Goal: Task Accomplishment & Management: Use online tool/utility

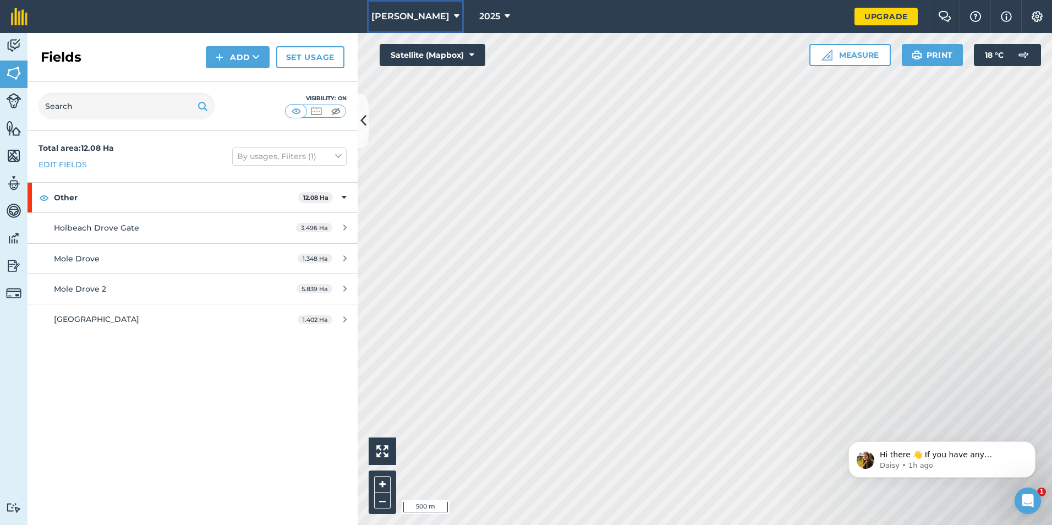
click at [454, 15] on icon at bounding box center [457, 16] width 6 height 13
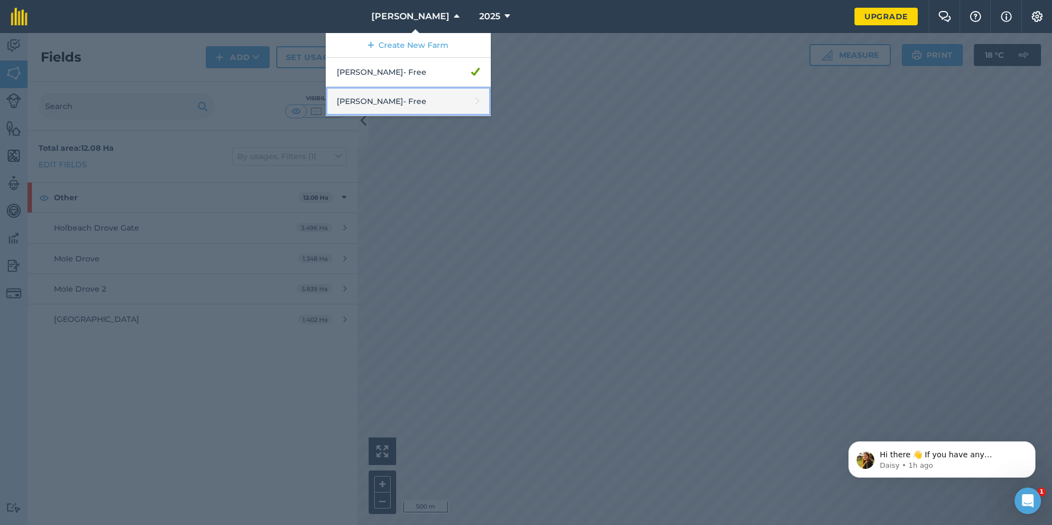
click at [409, 102] on link "[PERSON_NAME] - Free" at bounding box center [408, 101] width 165 height 29
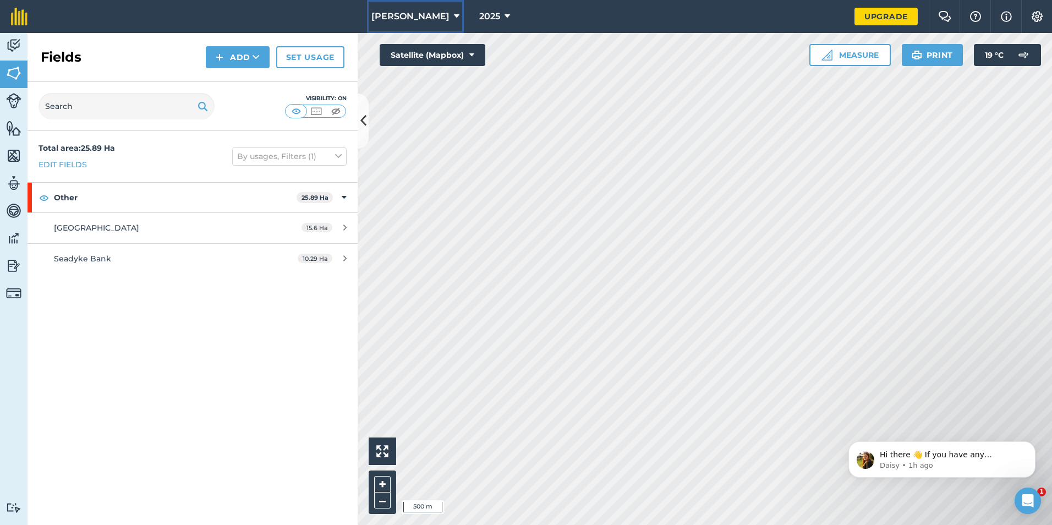
click at [440, 8] on button "[PERSON_NAME]" at bounding box center [415, 16] width 97 height 33
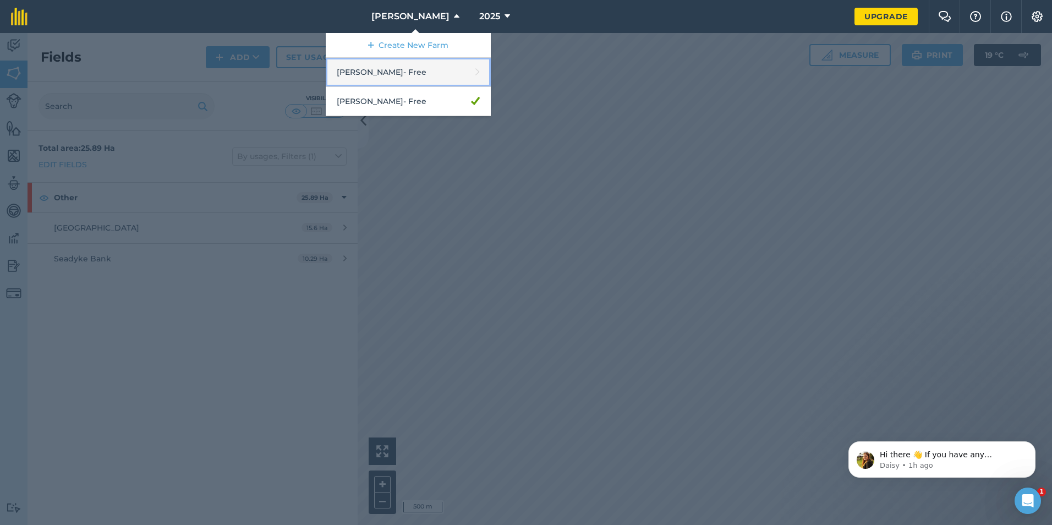
click at [405, 69] on link "[PERSON_NAME] - Free" at bounding box center [408, 72] width 165 height 29
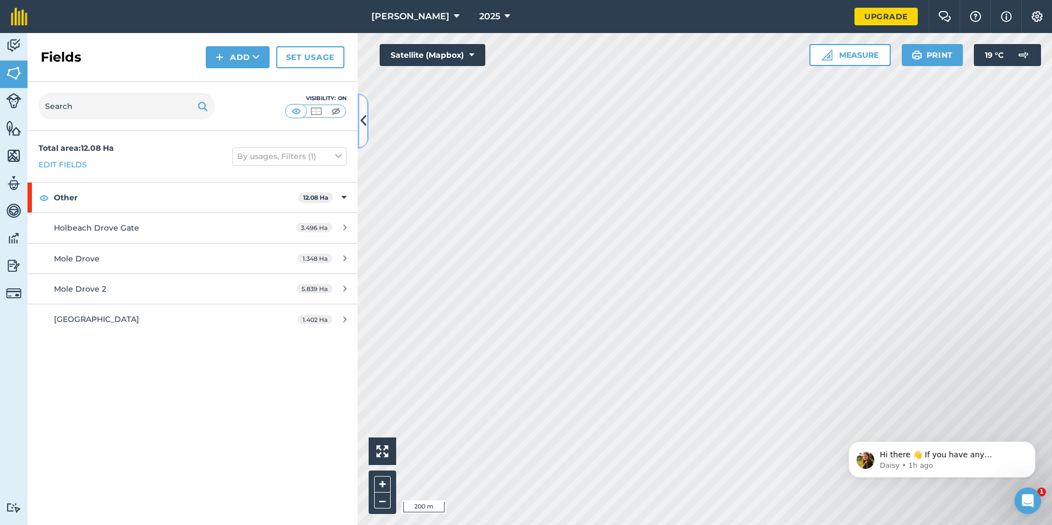
click at [365, 130] on icon at bounding box center [363, 120] width 6 height 19
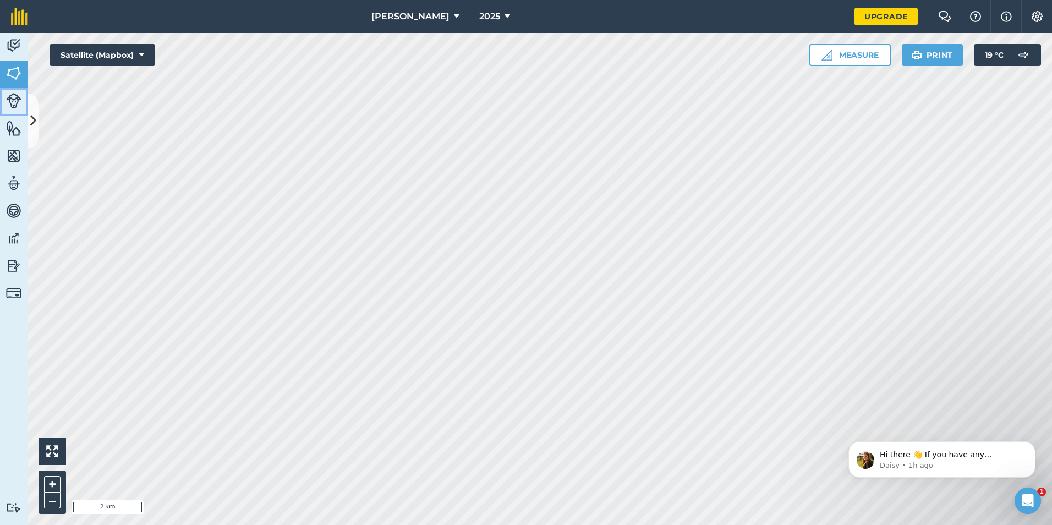
click at [20, 106] on img at bounding box center [13, 100] width 15 height 15
click at [31, 122] on icon at bounding box center [33, 120] width 6 height 19
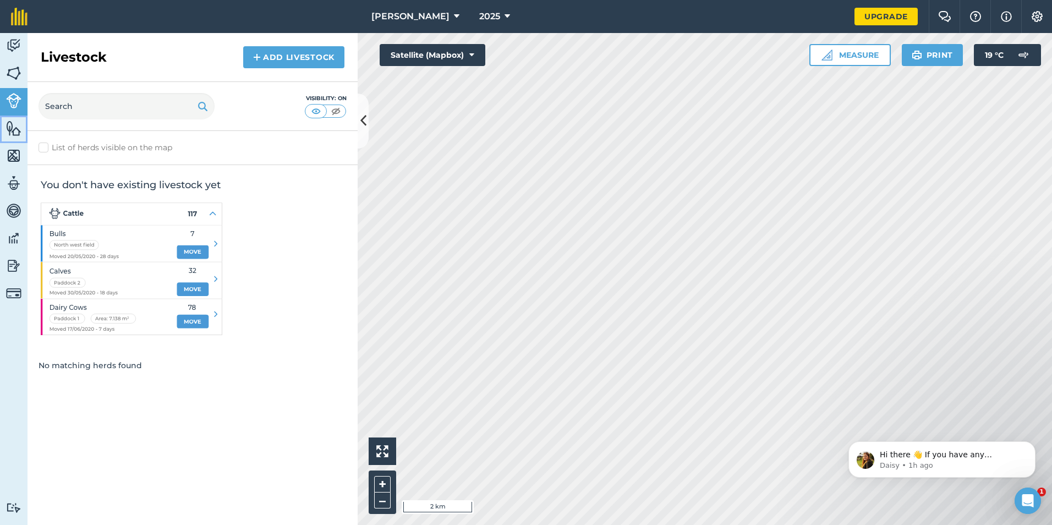
click at [13, 132] on img at bounding box center [13, 128] width 15 height 17
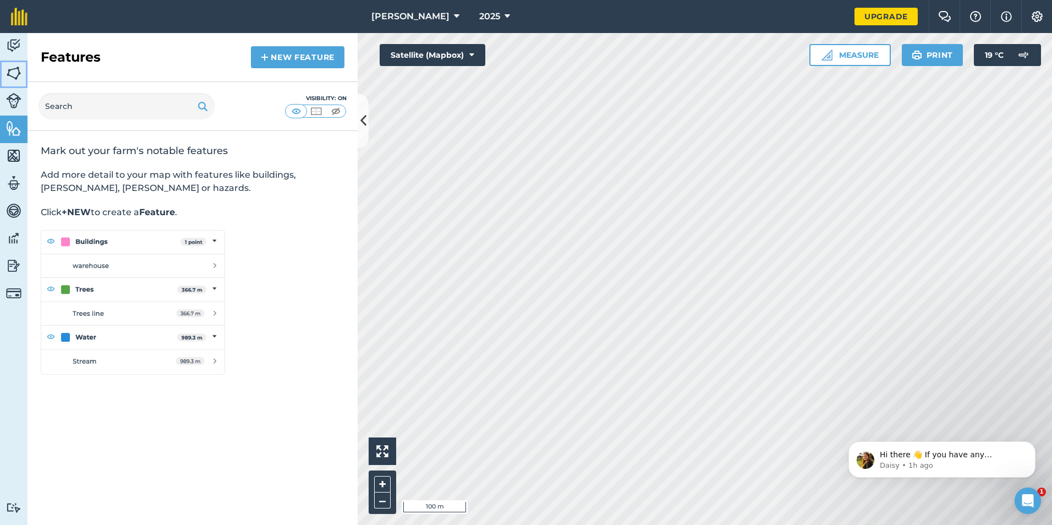
click at [14, 69] on img at bounding box center [13, 73] width 15 height 17
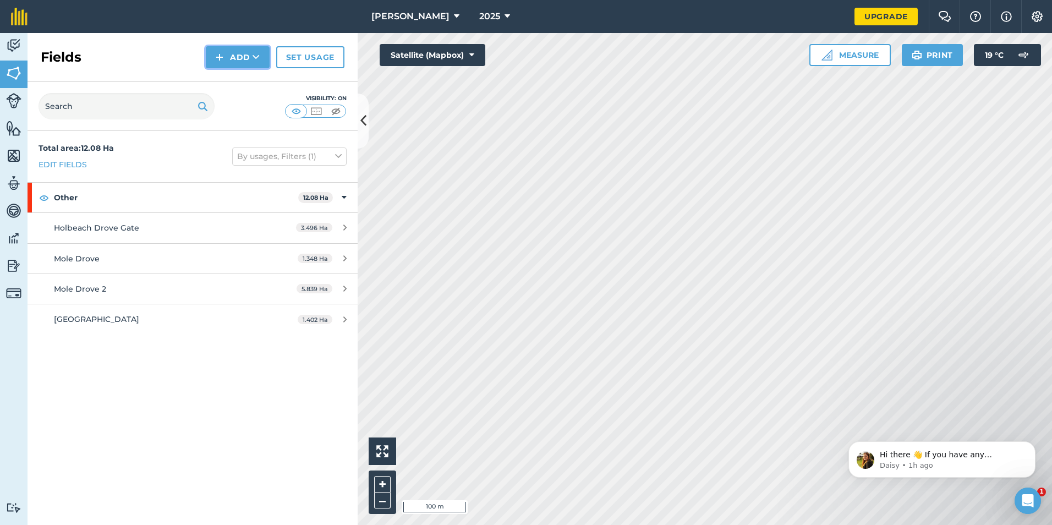
click at [257, 52] on icon at bounding box center [256, 57] width 7 height 11
click at [245, 84] on link "Draw" at bounding box center [237, 82] width 61 height 24
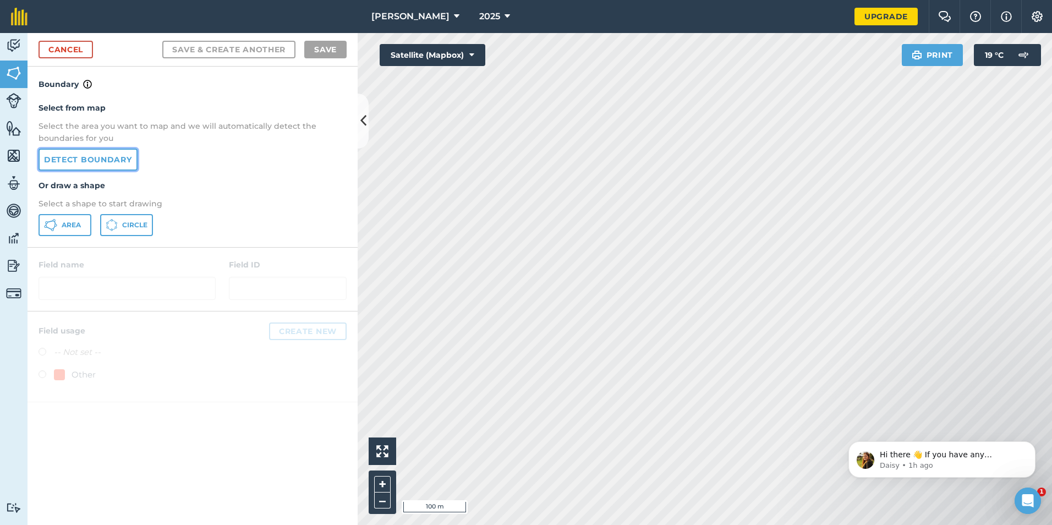
click at [101, 169] on link "Detect boundary" at bounding box center [88, 160] width 99 height 22
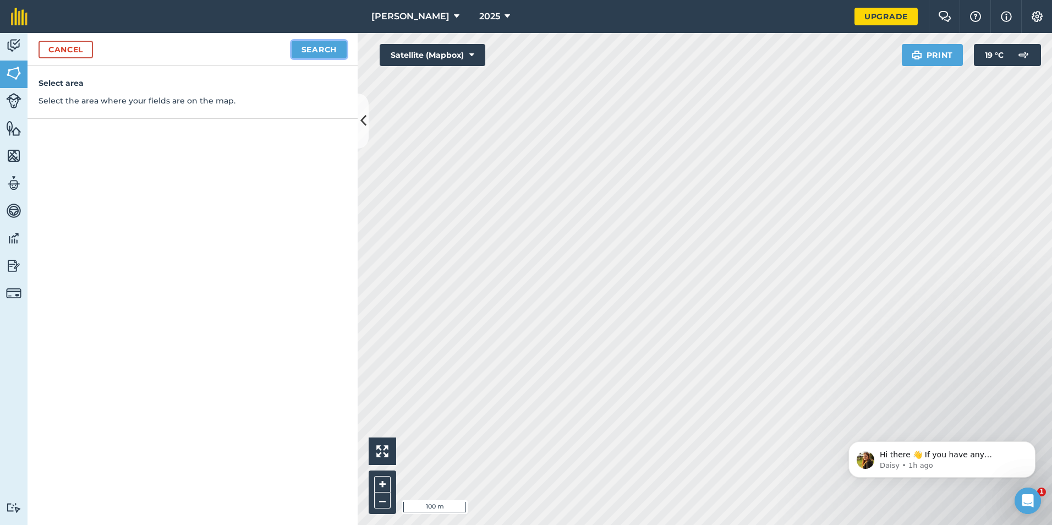
click at [299, 54] on button "Search" at bounding box center [319, 50] width 55 height 18
click at [236, 54] on button "Continue to edit boundaries" at bounding box center [264, 50] width 166 height 18
click at [278, 48] on button "Continue to name fields" at bounding box center [275, 50] width 143 height 18
type input "[GEOGRAPHIC_DATA]"
click at [334, 46] on button "Save" at bounding box center [325, 50] width 42 height 18
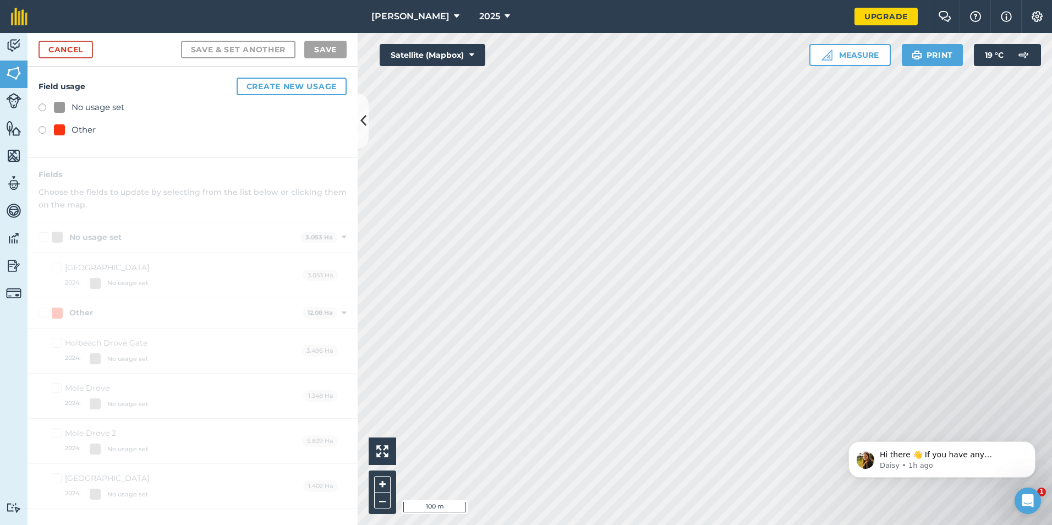
click at [40, 131] on label at bounding box center [46, 131] width 15 height 11
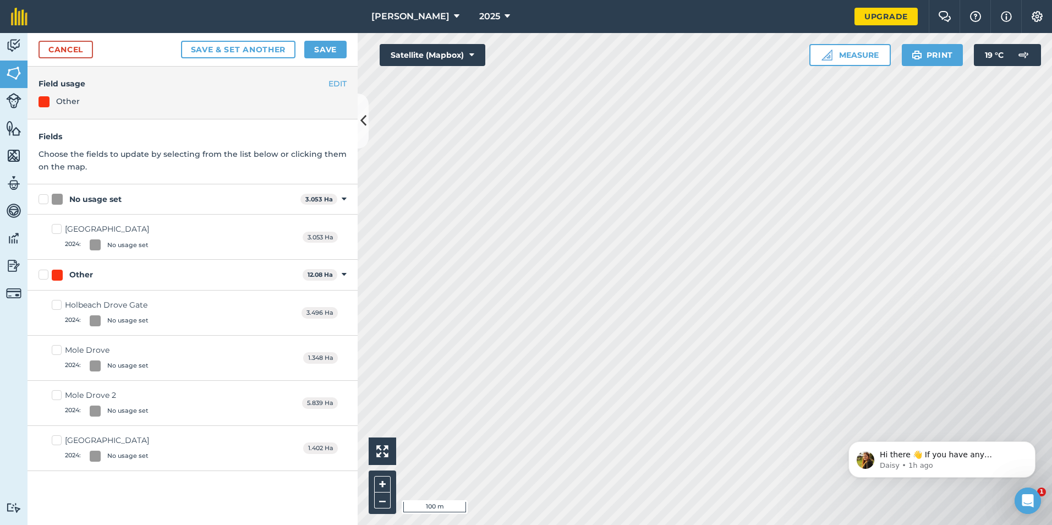
click at [40, 201] on label "No usage set" at bounding box center [168, 200] width 258 height 12
click at [40, 201] on input "No usage set" at bounding box center [42, 197] width 7 height 7
checkbox input "true"
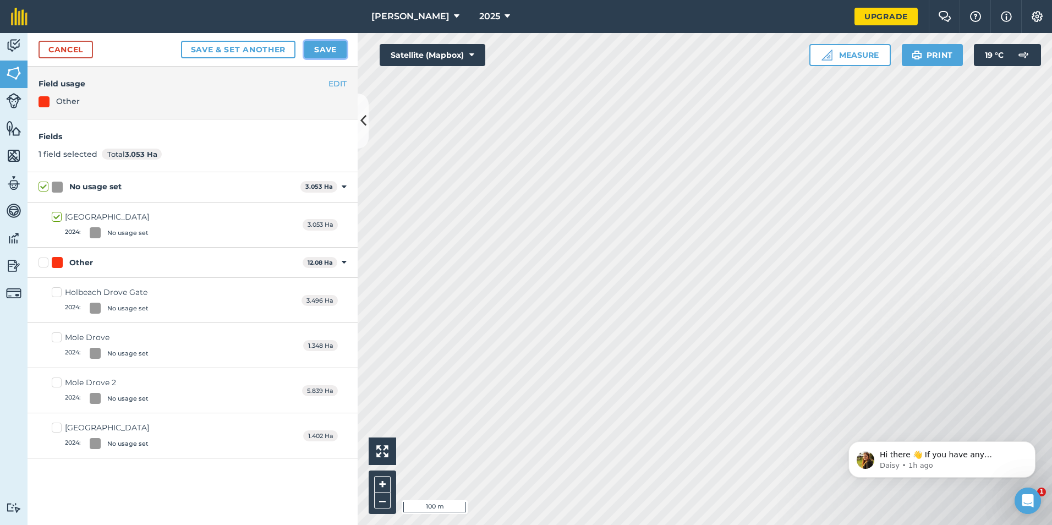
click at [333, 42] on button "Save" at bounding box center [325, 50] width 42 height 18
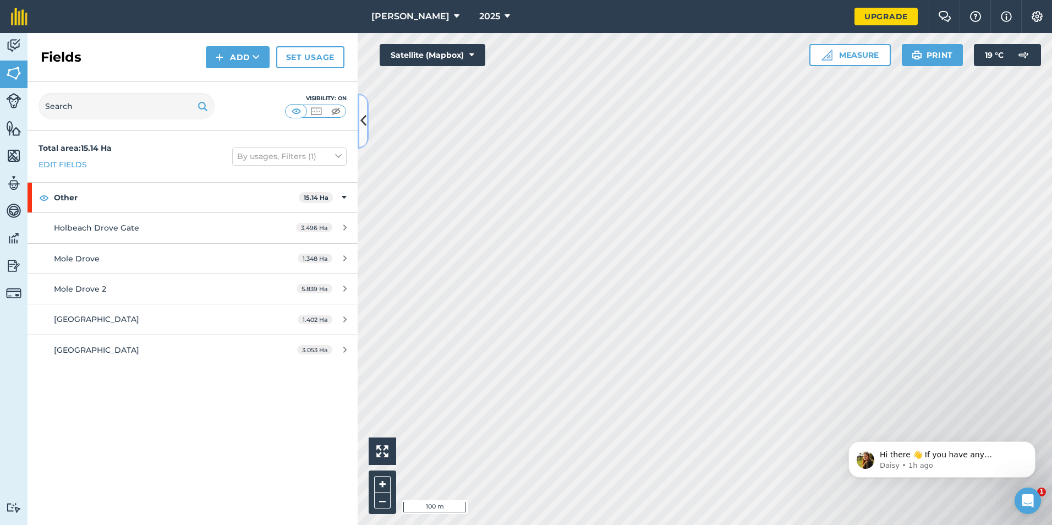
click at [359, 133] on button at bounding box center [363, 121] width 11 height 55
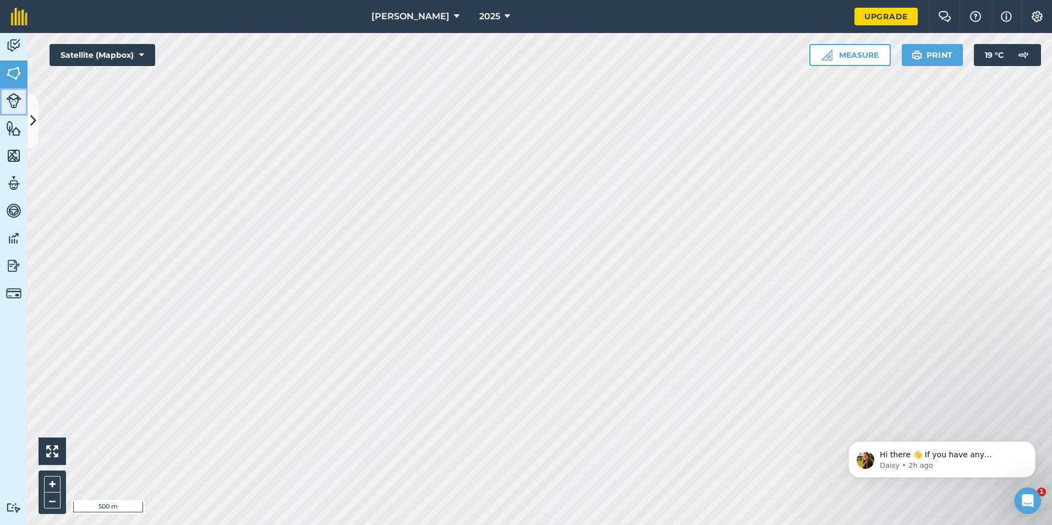
click at [10, 107] on img at bounding box center [13, 100] width 15 height 15
click at [10, 53] on img at bounding box center [13, 45] width 15 height 17
click at [8, 74] on img at bounding box center [13, 73] width 15 height 17
click at [456, 12] on button "[PERSON_NAME]" at bounding box center [415, 16] width 97 height 33
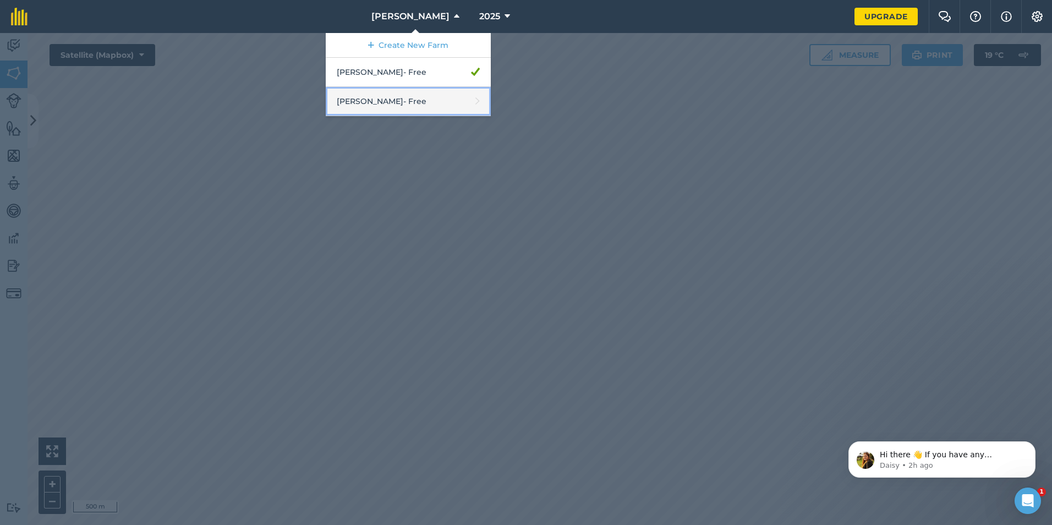
click at [418, 105] on link "[PERSON_NAME] - Free" at bounding box center [408, 101] width 165 height 29
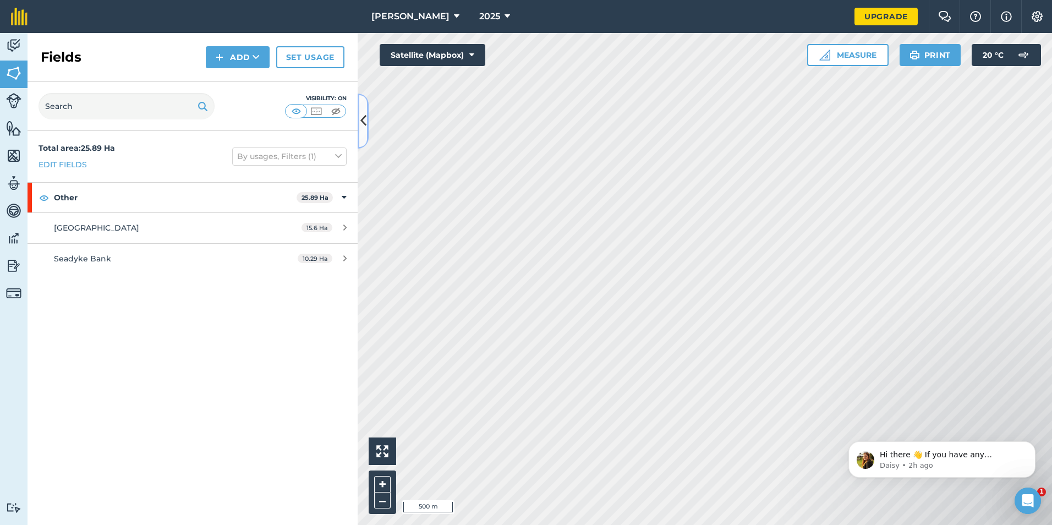
click at [364, 123] on icon at bounding box center [363, 120] width 6 height 19
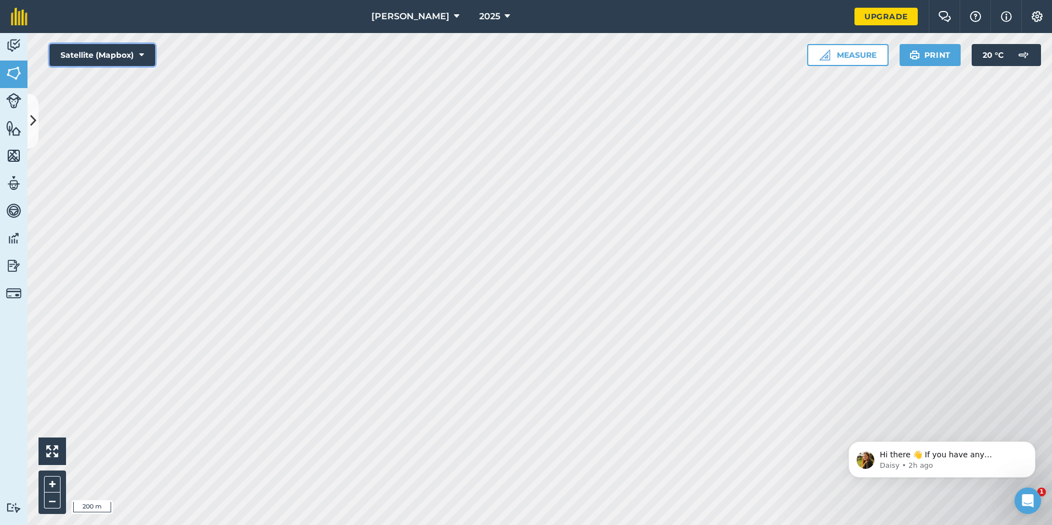
click at [141, 54] on icon at bounding box center [141, 55] width 5 height 11
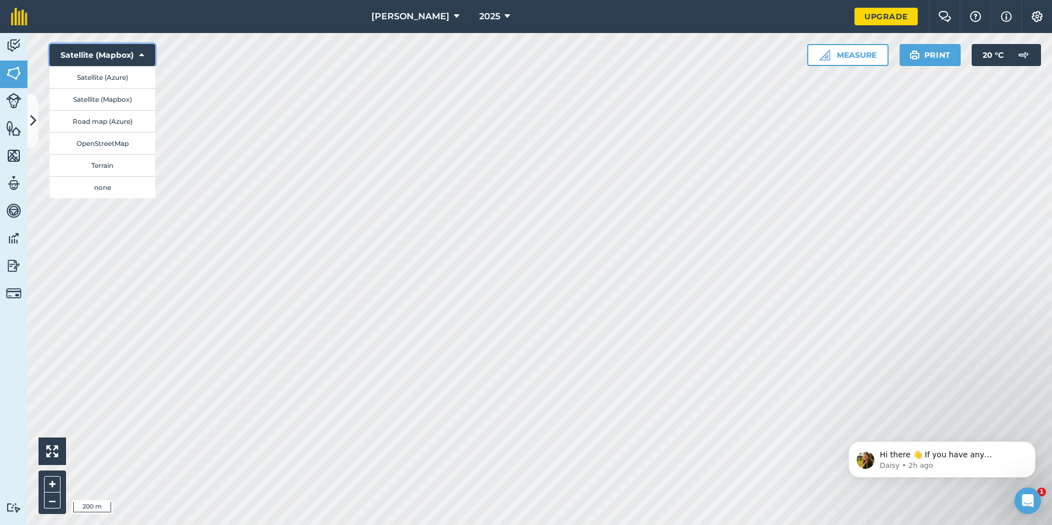
click at [140, 51] on icon at bounding box center [141, 55] width 5 height 11
